Goal: Navigation & Orientation: Find specific page/section

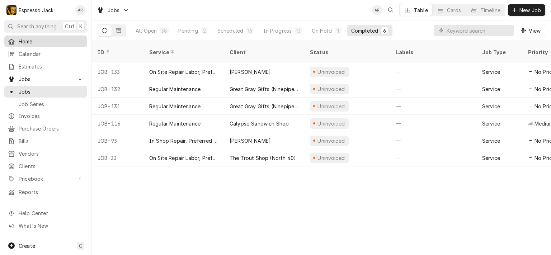
click at [32, 38] on span "Home" at bounding box center [51, 42] width 65 height 8
